Goal: Task Accomplishment & Management: Manage account settings

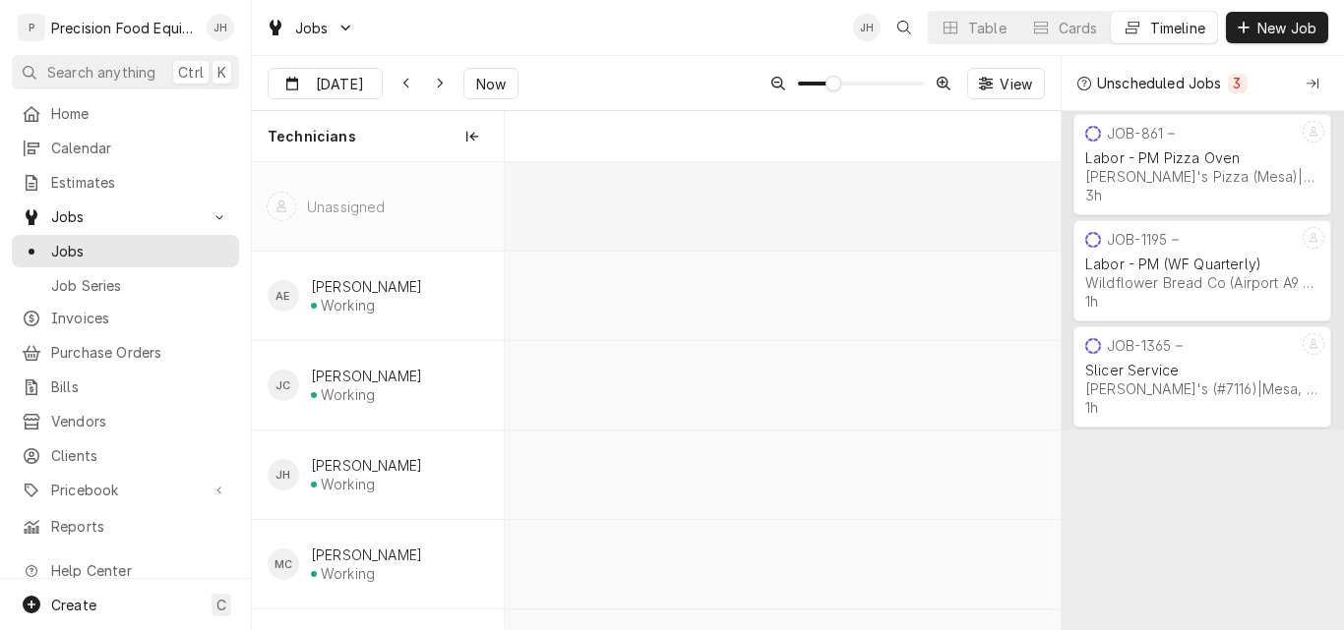
scroll to position [0, 11027]
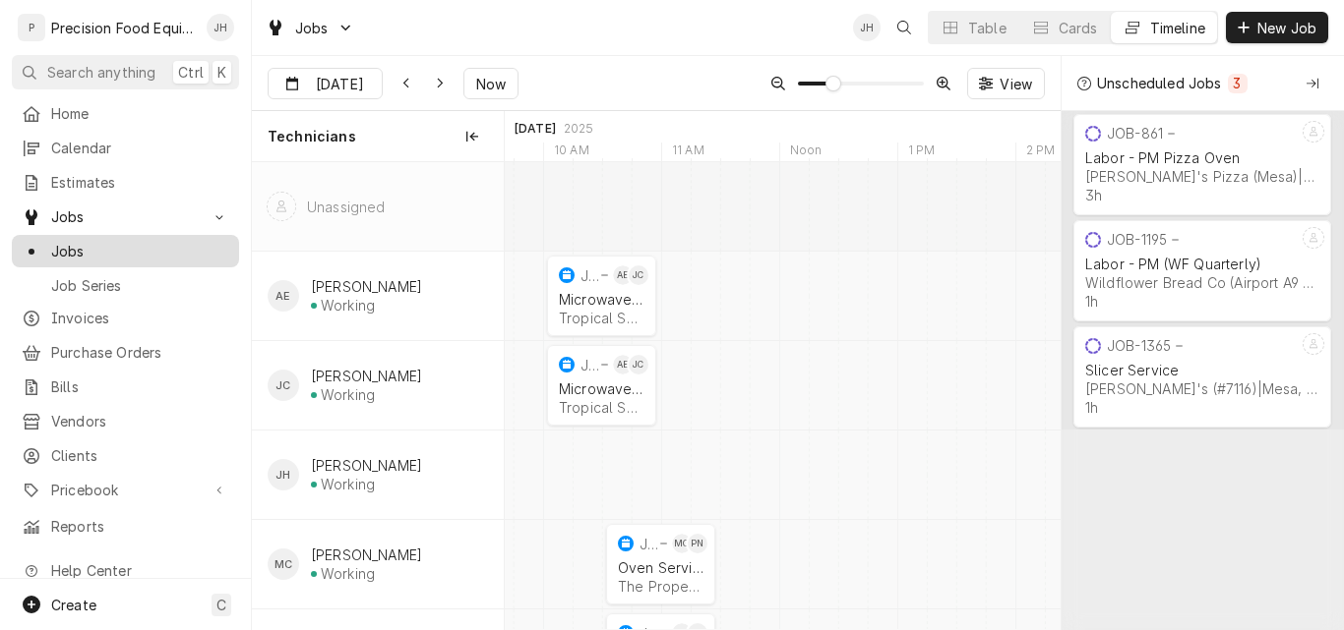
click at [66, 241] on span "Jobs" at bounding box center [140, 251] width 178 height 21
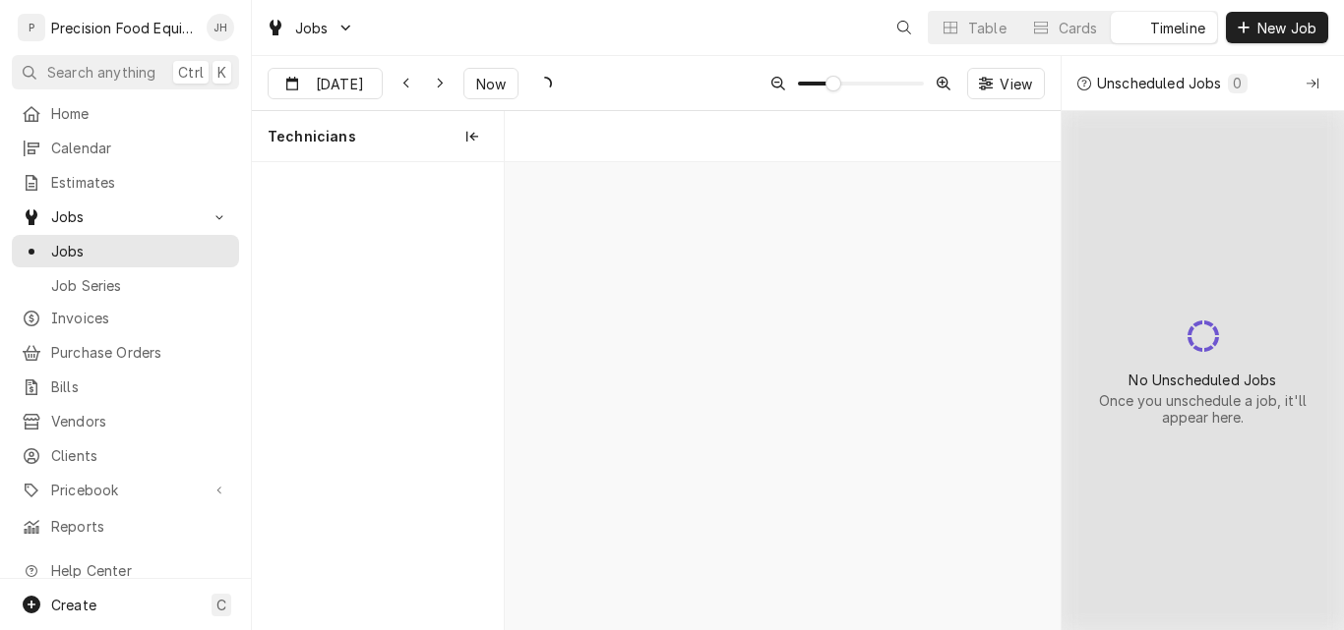
scroll to position [0, 11027]
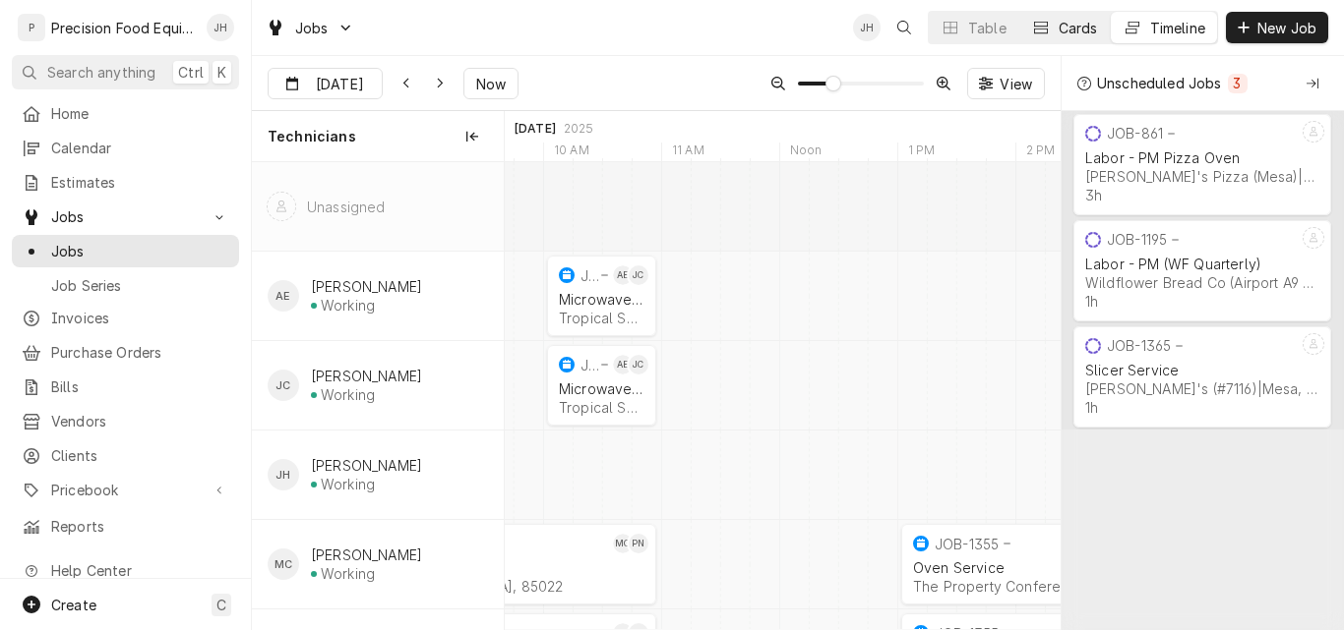
click at [1069, 27] on div "Cards" at bounding box center [1077, 28] width 39 height 21
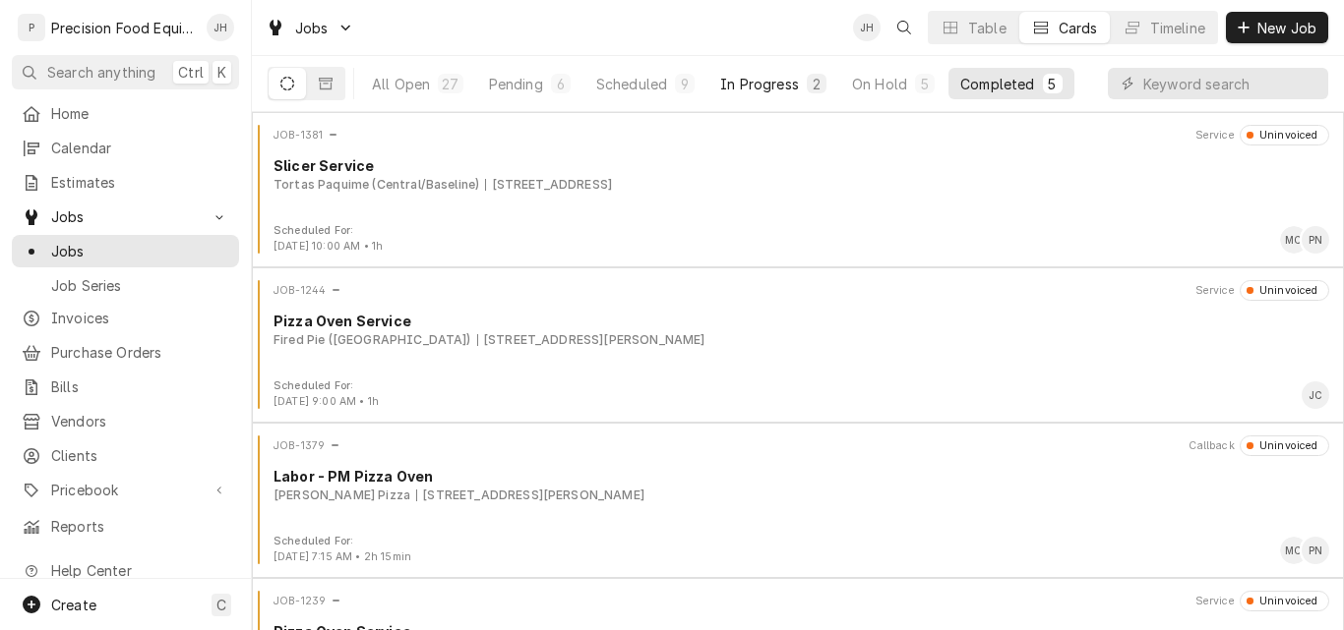
click at [744, 80] on div "In Progress" at bounding box center [759, 84] width 79 height 21
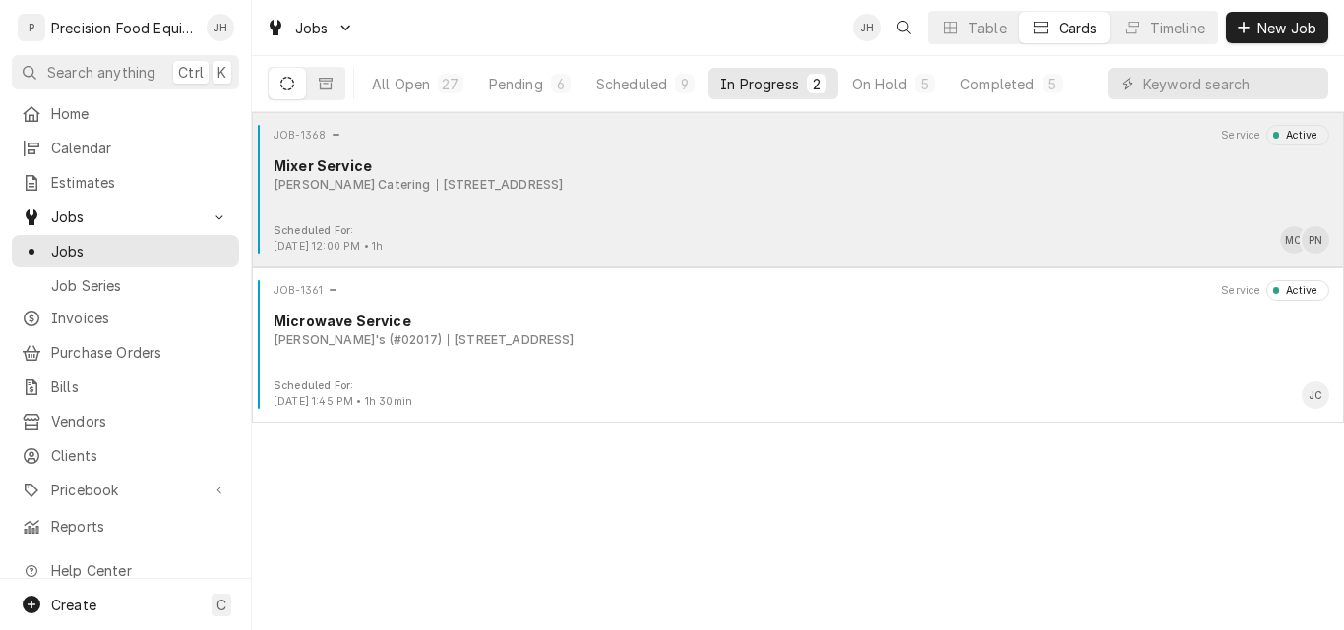
click at [847, 170] on div "Mixer Service" at bounding box center [800, 165] width 1055 height 21
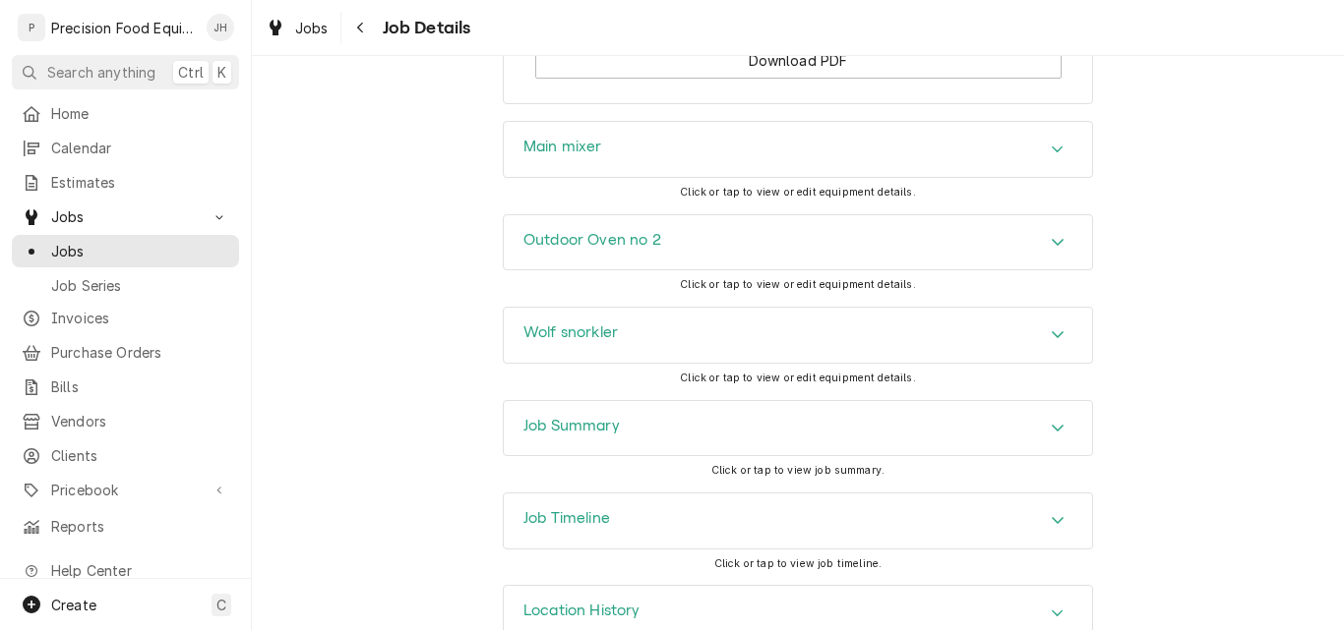
scroll to position [2340, 0]
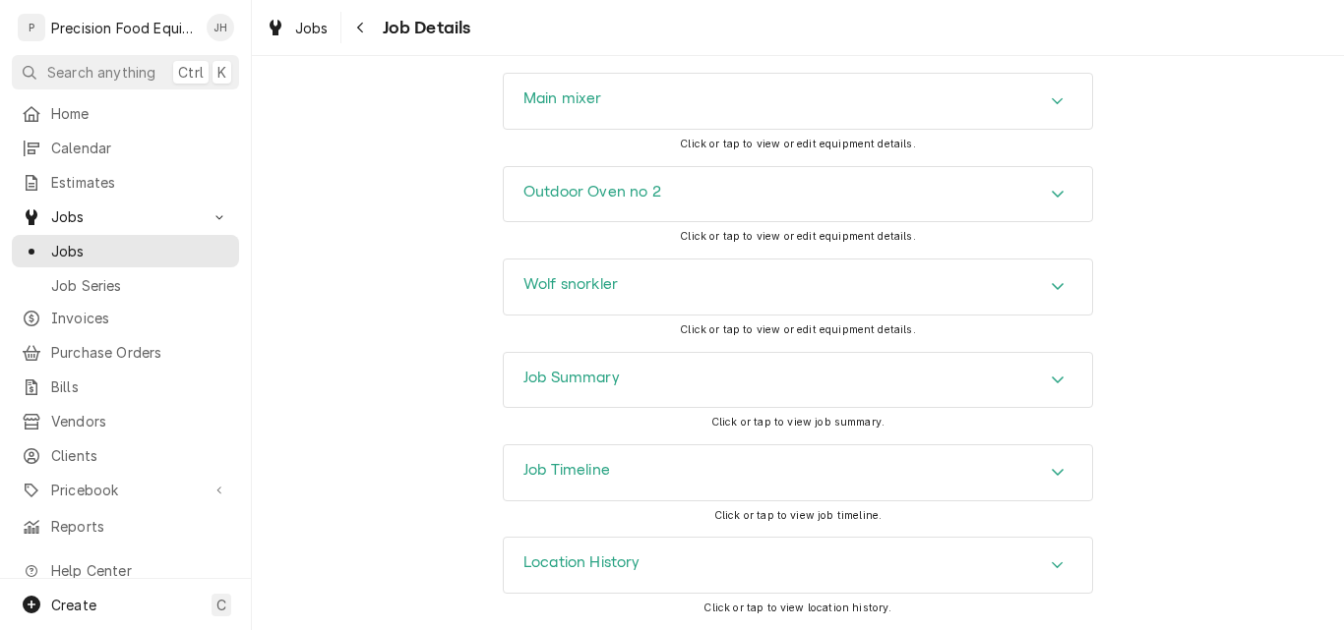
click at [822, 476] on div "Job Timeline" at bounding box center [798, 473] width 588 height 55
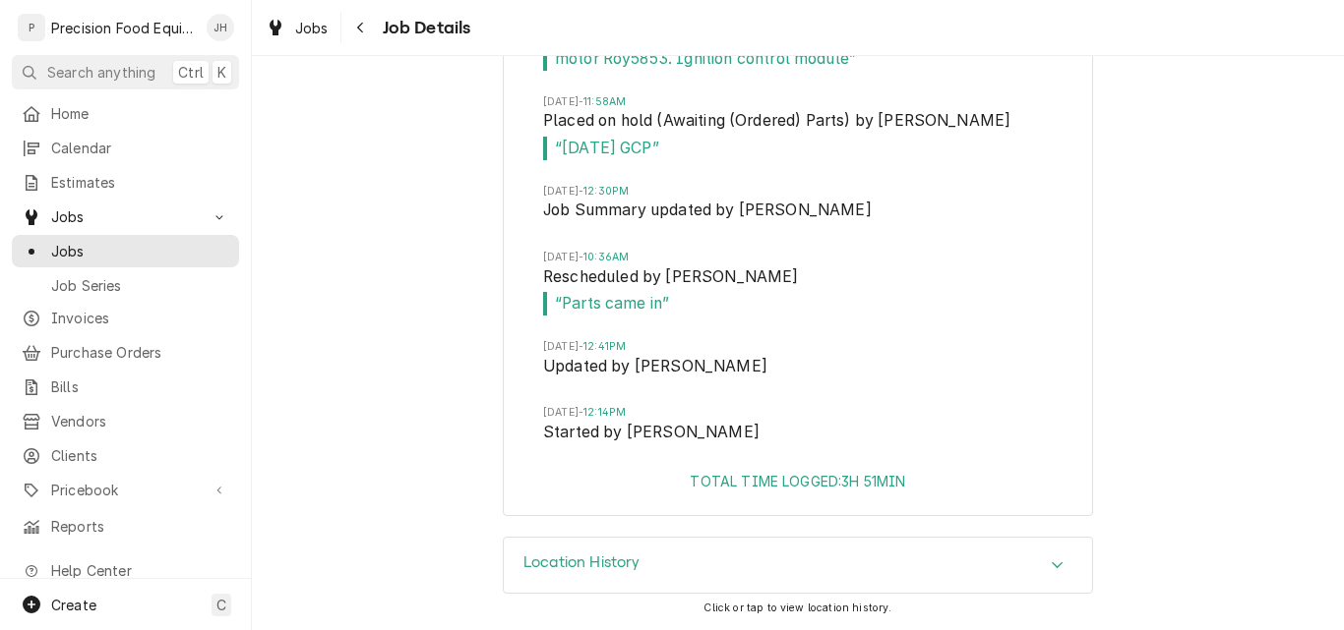
scroll to position [3171, 0]
drag, startPoint x: 70, startPoint y: 106, endPoint x: 71, endPoint y: 128, distance: 21.7
click at [71, 107] on span "Home" at bounding box center [140, 113] width 178 height 21
